Goal: Find specific page/section: Find specific page/section

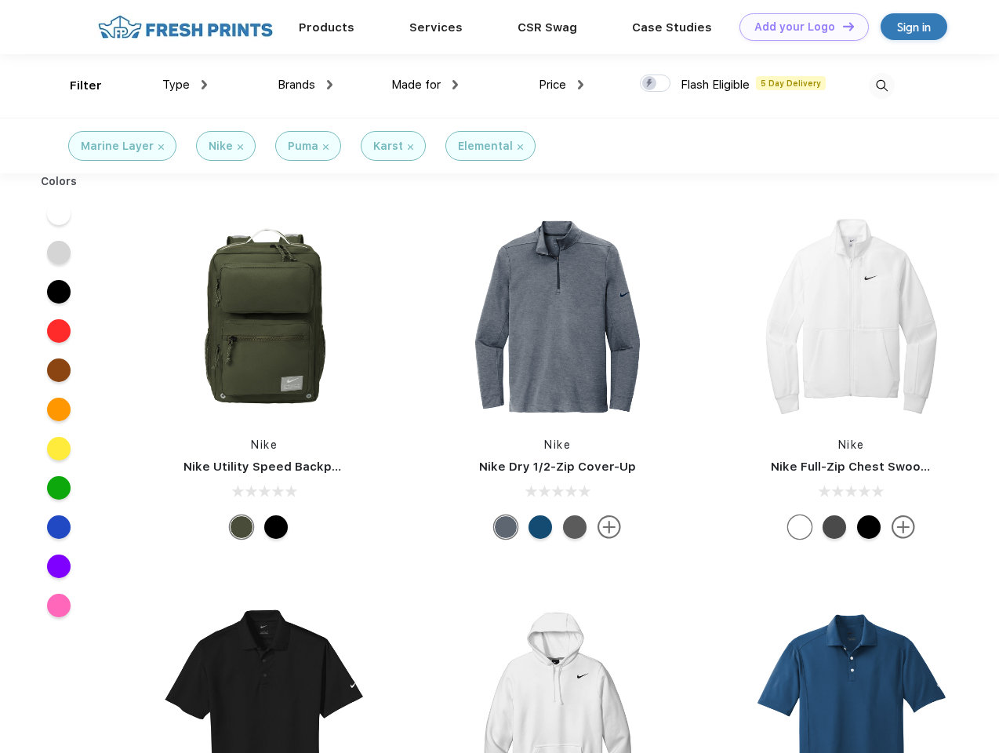
scroll to position [1, 0]
click at [799, 27] on link "Add your Logo Design Tool" at bounding box center [804, 26] width 129 height 27
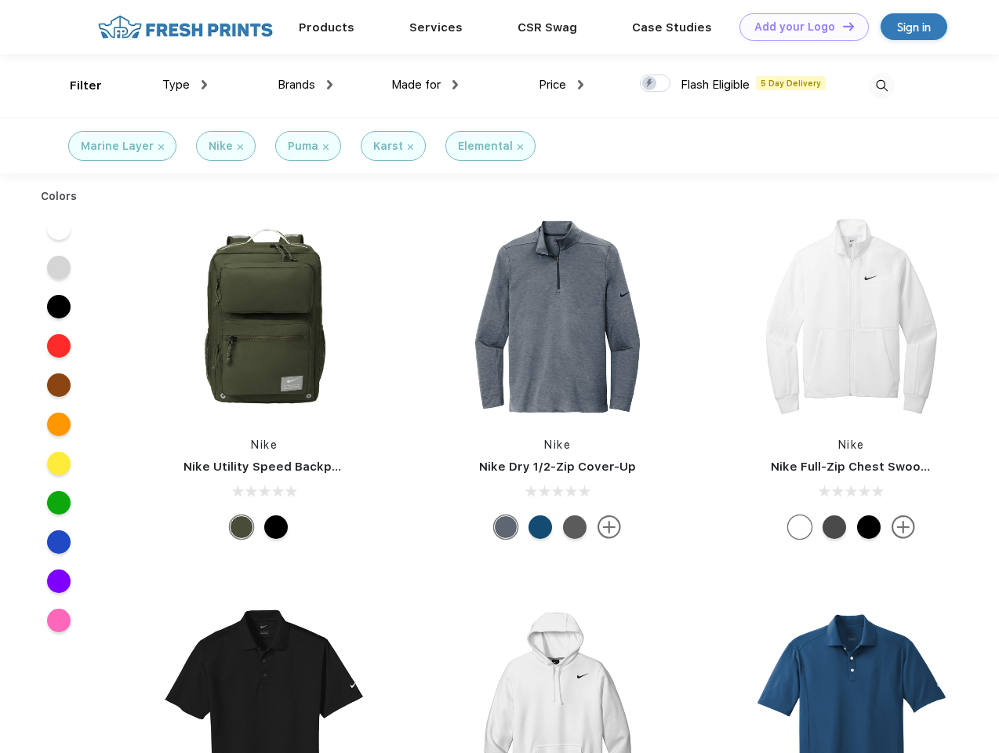
click at [0, 0] on div "Design Tool" at bounding box center [0, 0] width 0 height 0
click at [842, 26] on link "Add your Logo Design Tool" at bounding box center [804, 26] width 129 height 27
click at [75, 86] on div "Filter" at bounding box center [86, 86] width 32 height 18
click at [185, 85] on span "Type" at bounding box center [175, 85] width 27 height 14
click at [305, 85] on span "Brands" at bounding box center [297, 85] width 38 height 14
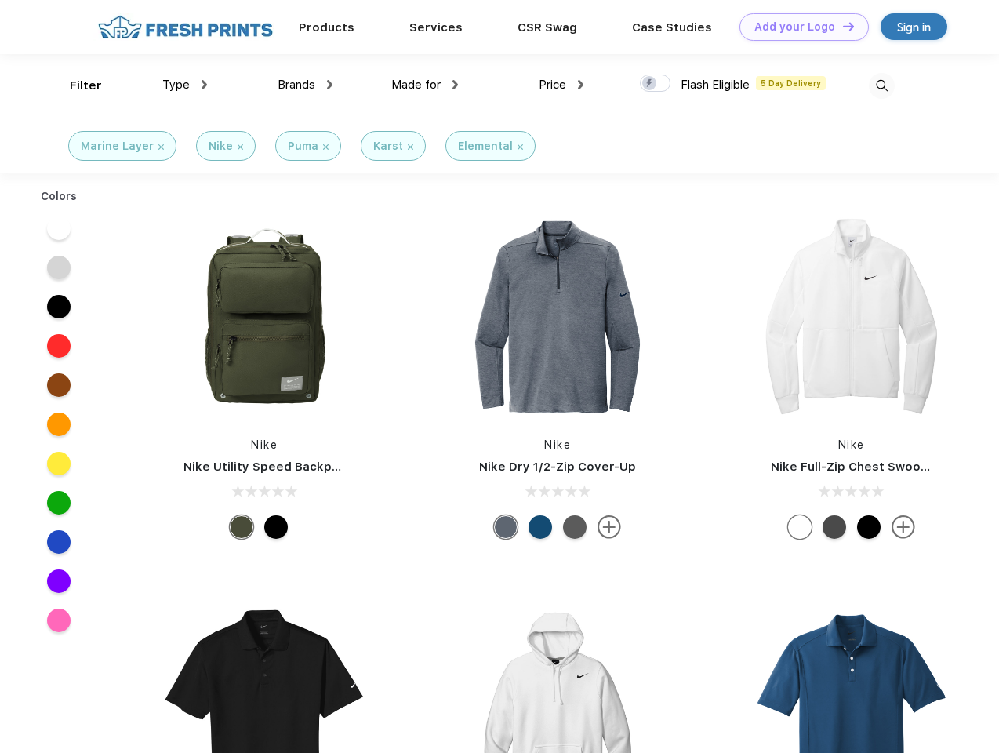
click at [425, 85] on span "Made for" at bounding box center [415, 85] width 49 height 14
click at [562, 85] on span "Price" at bounding box center [552, 85] width 27 height 14
click at [656, 84] on div at bounding box center [655, 83] width 31 height 17
click at [650, 84] on input "checkbox" at bounding box center [645, 79] width 10 height 10
click at [882, 86] on img at bounding box center [882, 86] width 26 height 26
